Goal: Use online tool/utility: Utilize a website feature to perform a specific function

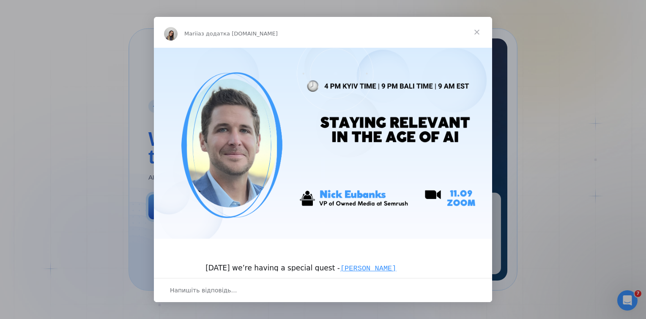
click at [472, 32] on span "Закрити" at bounding box center [477, 32] width 30 height 30
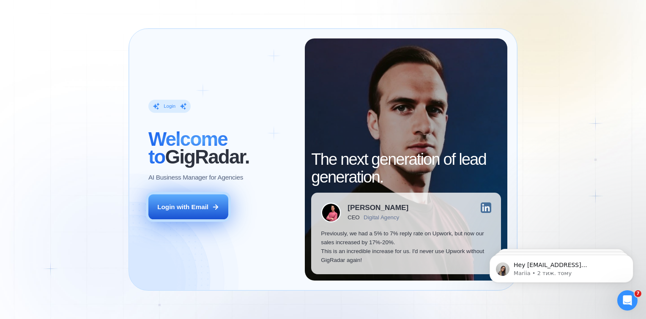
click at [183, 206] on div "Login with Email" at bounding box center [182, 206] width 51 height 9
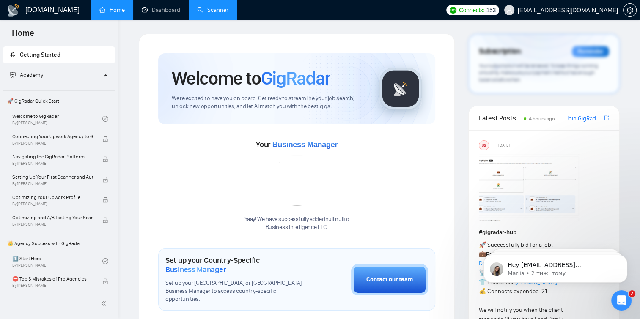
click at [220, 6] on link "Scanner" at bounding box center [212, 9] width 31 height 7
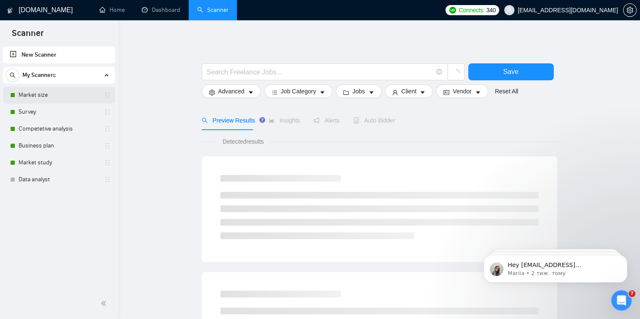
click at [49, 98] on link "Market size" at bounding box center [59, 95] width 80 height 17
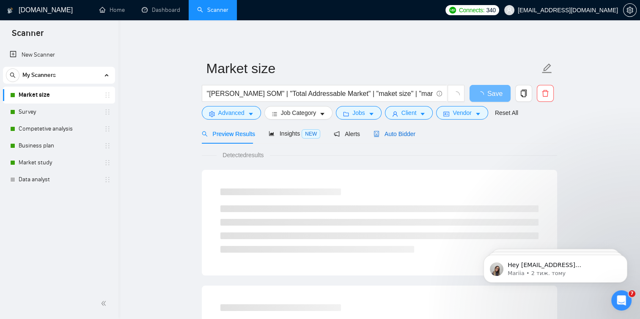
click at [388, 135] on span "Auto Bidder" at bounding box center [394, 134] width 42 height 7
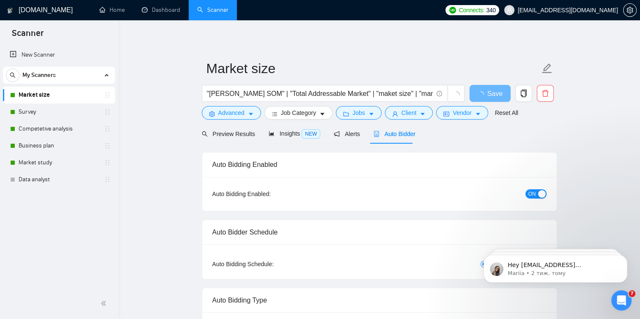
checkbox input "true"
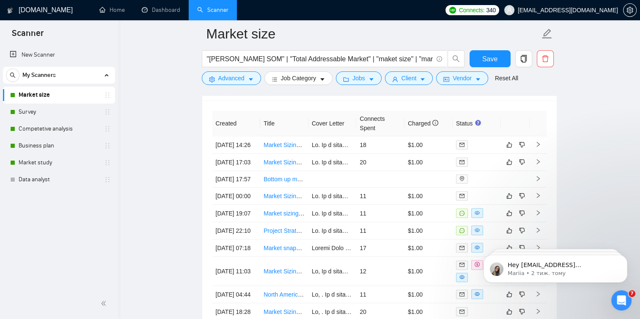
scroll to position [2244, 0]
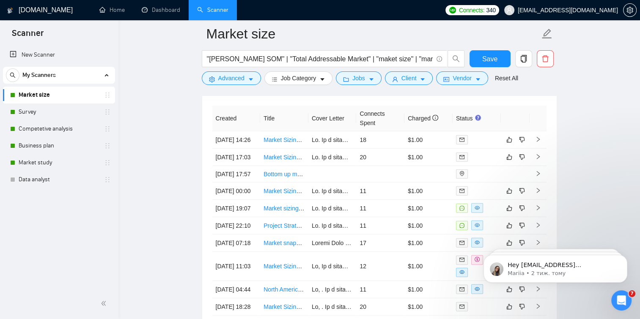
drag, startPoint x: 79, startPoint y: 106, endPoint x: 272, endPoint y: 118, distance: 193.1
click at [79, 106] on link "Survey" at bounding box center [59, 112] width 80 height 17
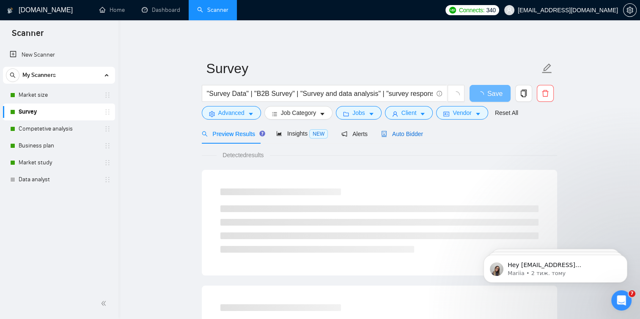
click at [409, 135] on span "Auto Bidder" at bounding box center [402, 134] width 42 height 7
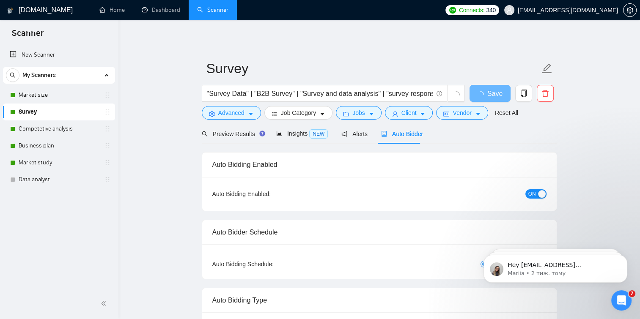
checkbox input "true"
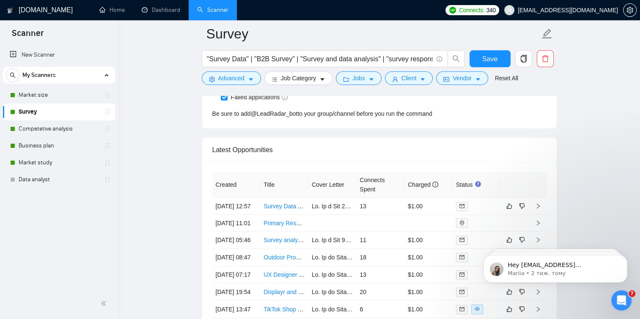
scroll to position [2173, 0]
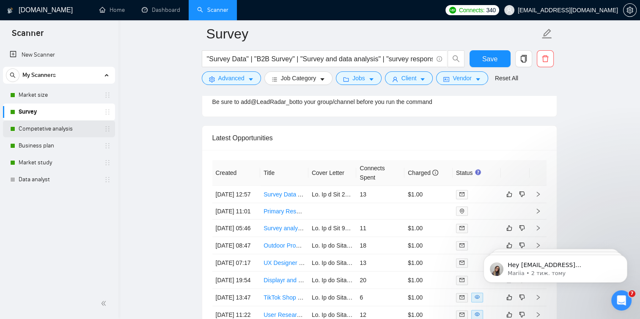
click at [68, 127] on link "Competetive analysis" at bounding box center [59, 128] width 80 height 17
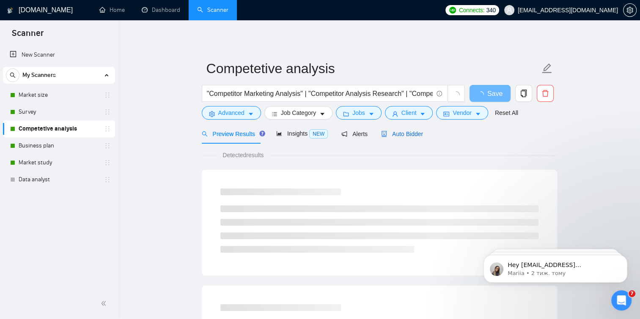
click at [401, 131] on span "Auto Bidder" at bounding box center [402, 134] width 42 height 7
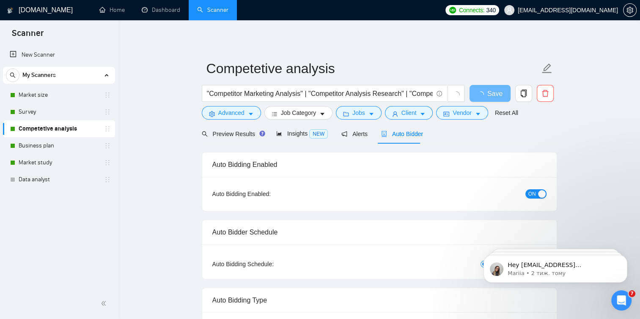
checkbox input "true"
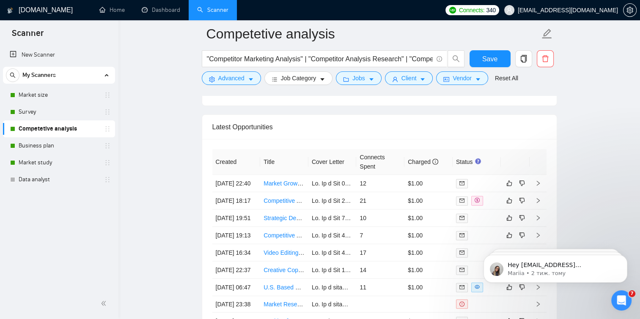
scroll to position [2233, 0]
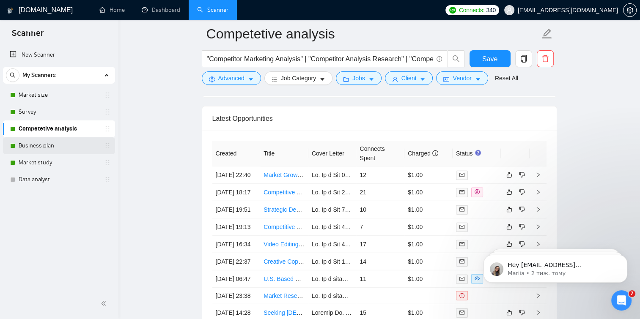
click at [24, 149] on link "Business plan" at bounding box center [59, 145] width 80 height 17
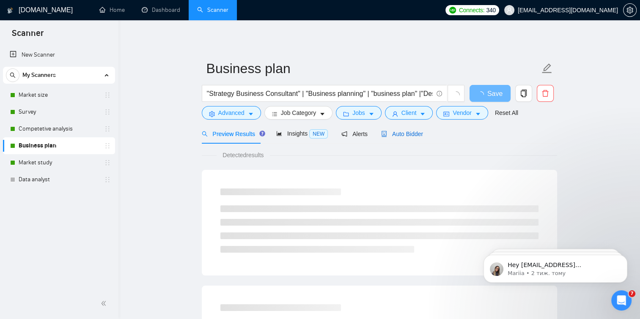
click at [387, 137] on span "Auto Bidder" at bounding box center [402, 134] width 42 height 7
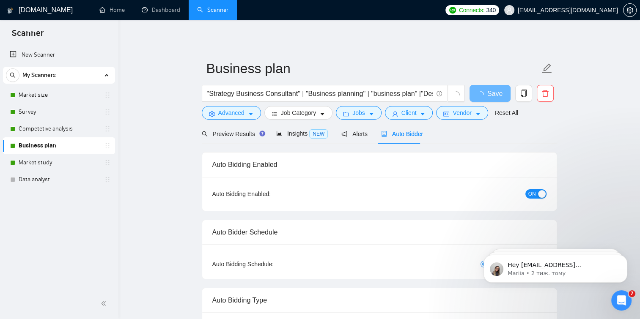
checkbox input "true"
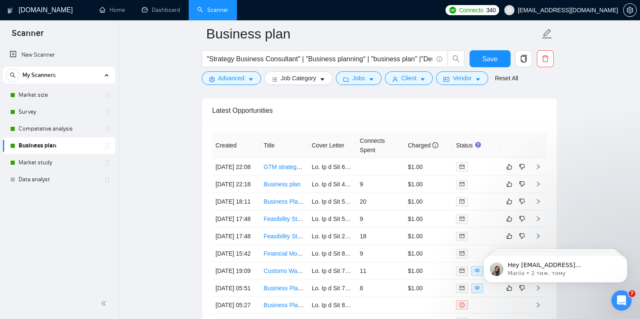
scroll to position [2205, 0]
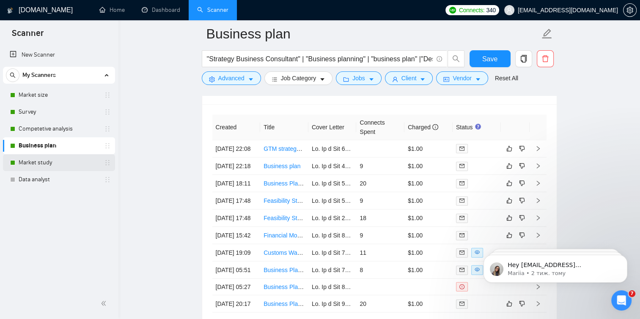
click at [90, 159] on link "Market study" at bounding box center [59, 162] width 80 height 17
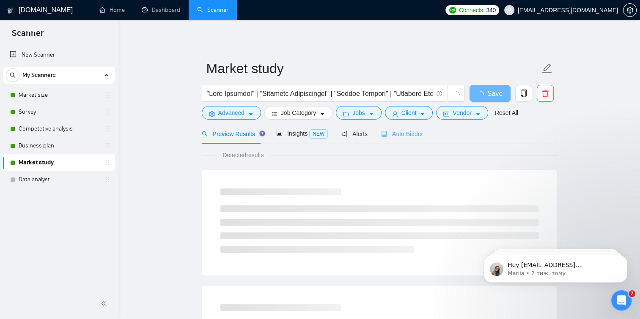
click at [396, 140] on div "Auto Bidder" at bounding box center [402, 134] width 42 height 20
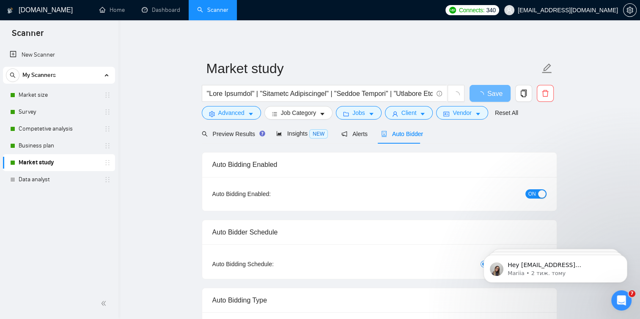
checkbox input "true"
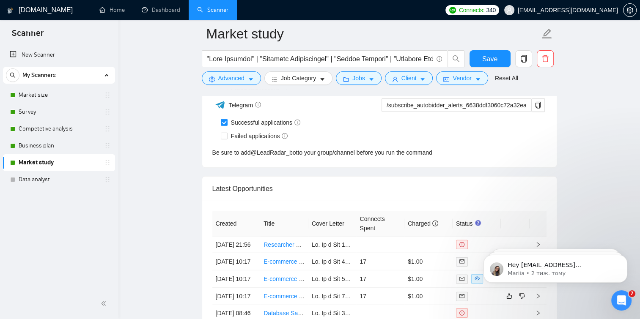
scroll to position [2162, 0]
